Goal: Task Accomplishment & Management: Manage account settings

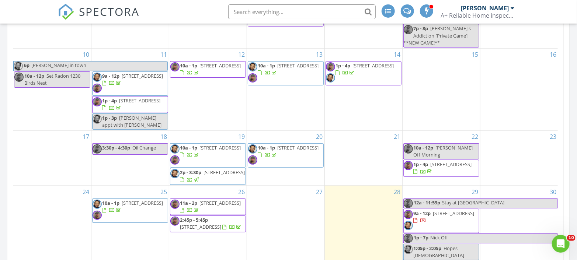
scroll to position [573, 0]
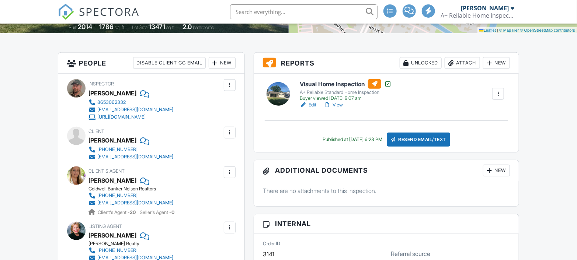
click at [461, 63] on div "Attach" at bounding box center [461, 63] width 35 height 12
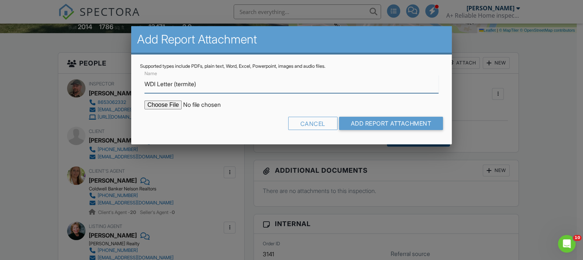
type input "WDI Letter (termite)"
click at [173, 102] on input "file" at bounding box center [206, 105] width 125 height 9
type input "C:\fakepath\[STREET_ADDRESS]pdf Termite.pdf"
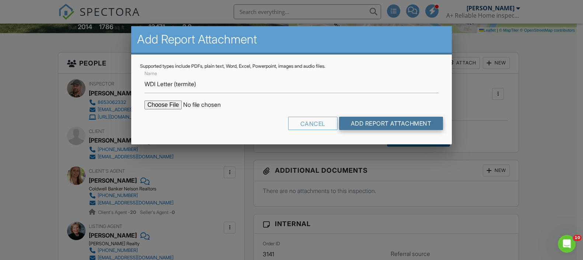
click at [413, 121] on input "Add Report Attachment" at bounding box center [391, 123] width 104 height 13
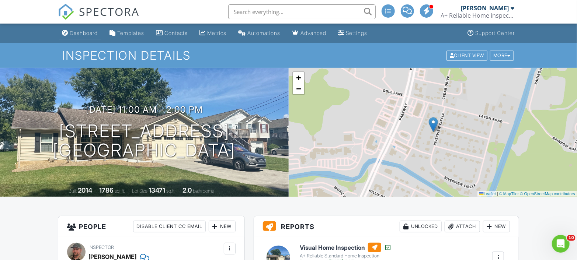
click at [86, 36] on div "Dashboard" at bounding box center [84, 33] width 28 height 6
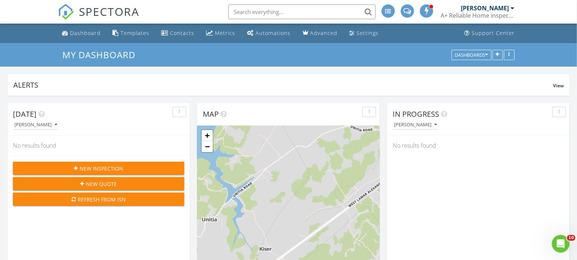
scroll to position [158, 182]
